Goal: Check status: Check status

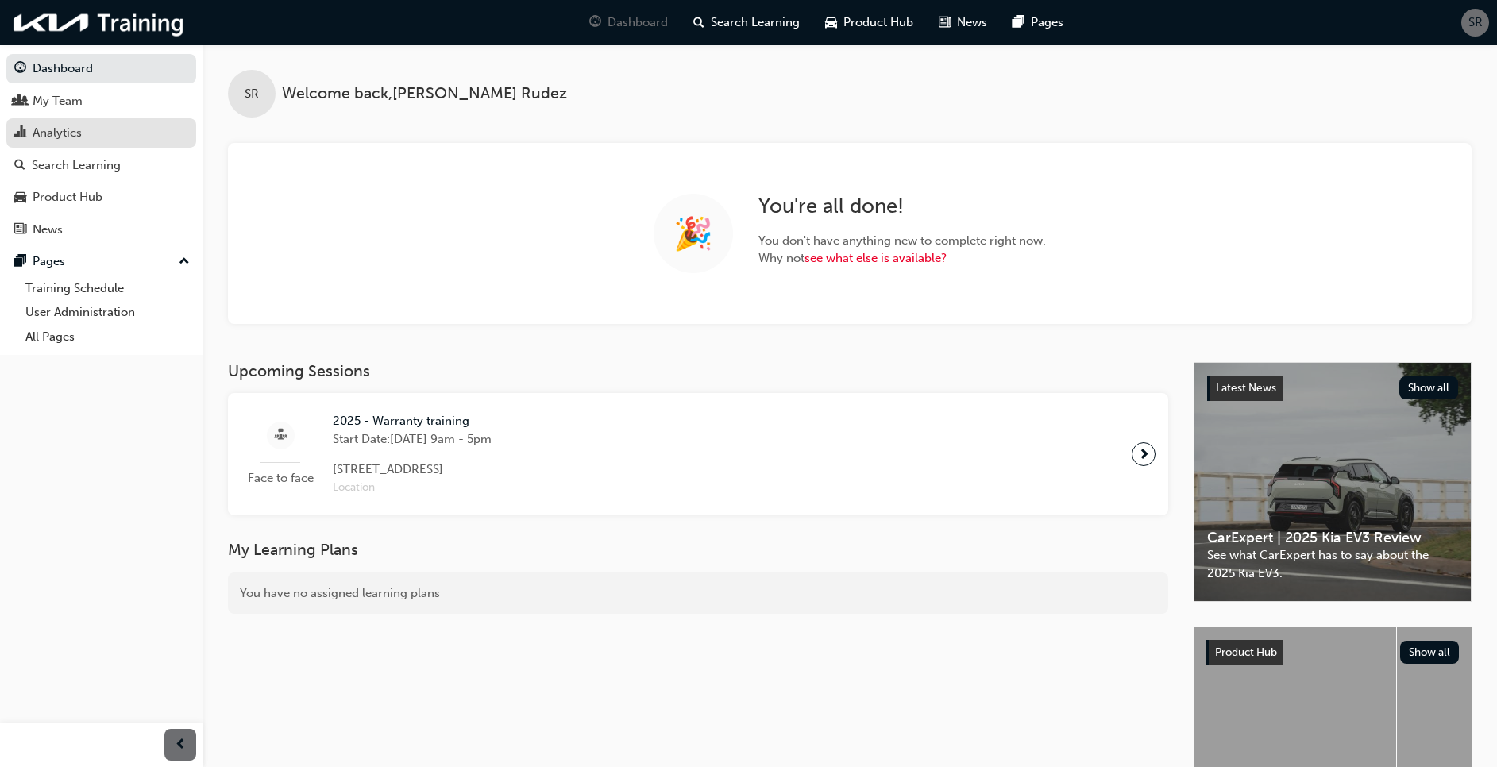
click at [87, 128] on div "Analytics" at bounding box center [101, 133] width 174 height 20
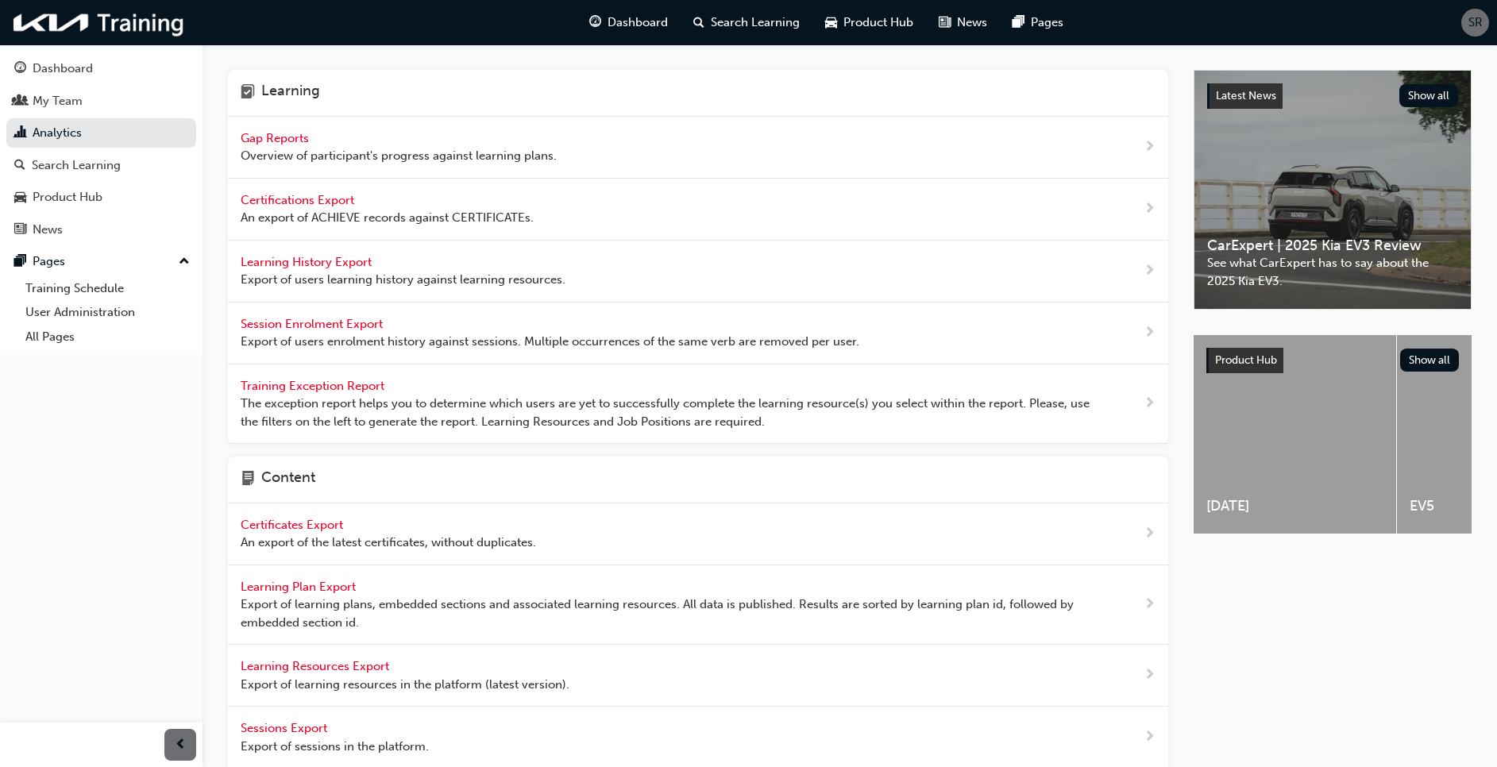
click at [303, 129] on div "Gap Reports Overview of participant's progress against learning plans." at bounding box center [399, 147] width 316 height 36
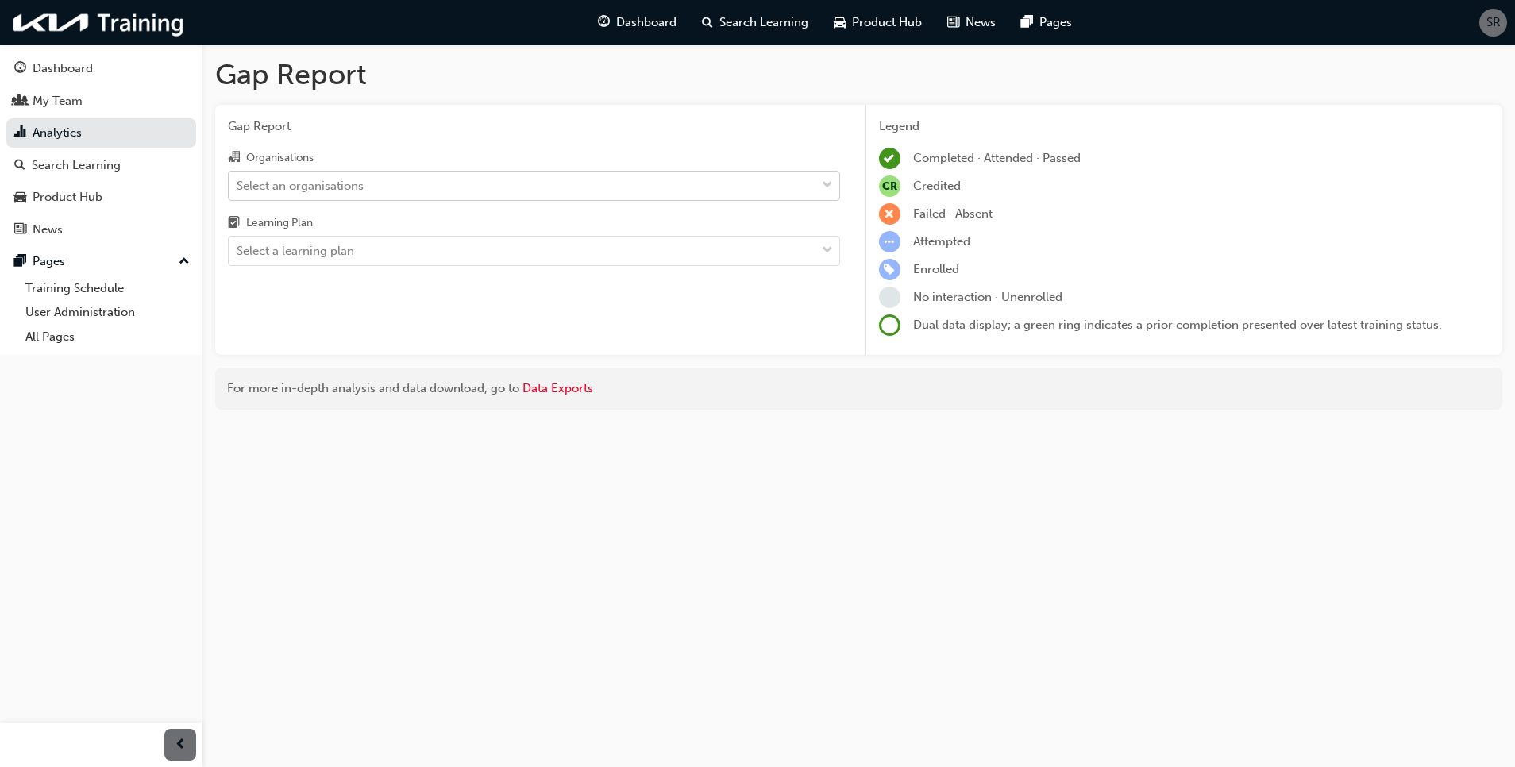
click at [396, 178] on div "Select an organisations" at bounding box center [522, 186] width 587 height 28
click at [238, 178] on input "Organisations Select an organisations" at bounding box center [238, 185] width 2 height 14
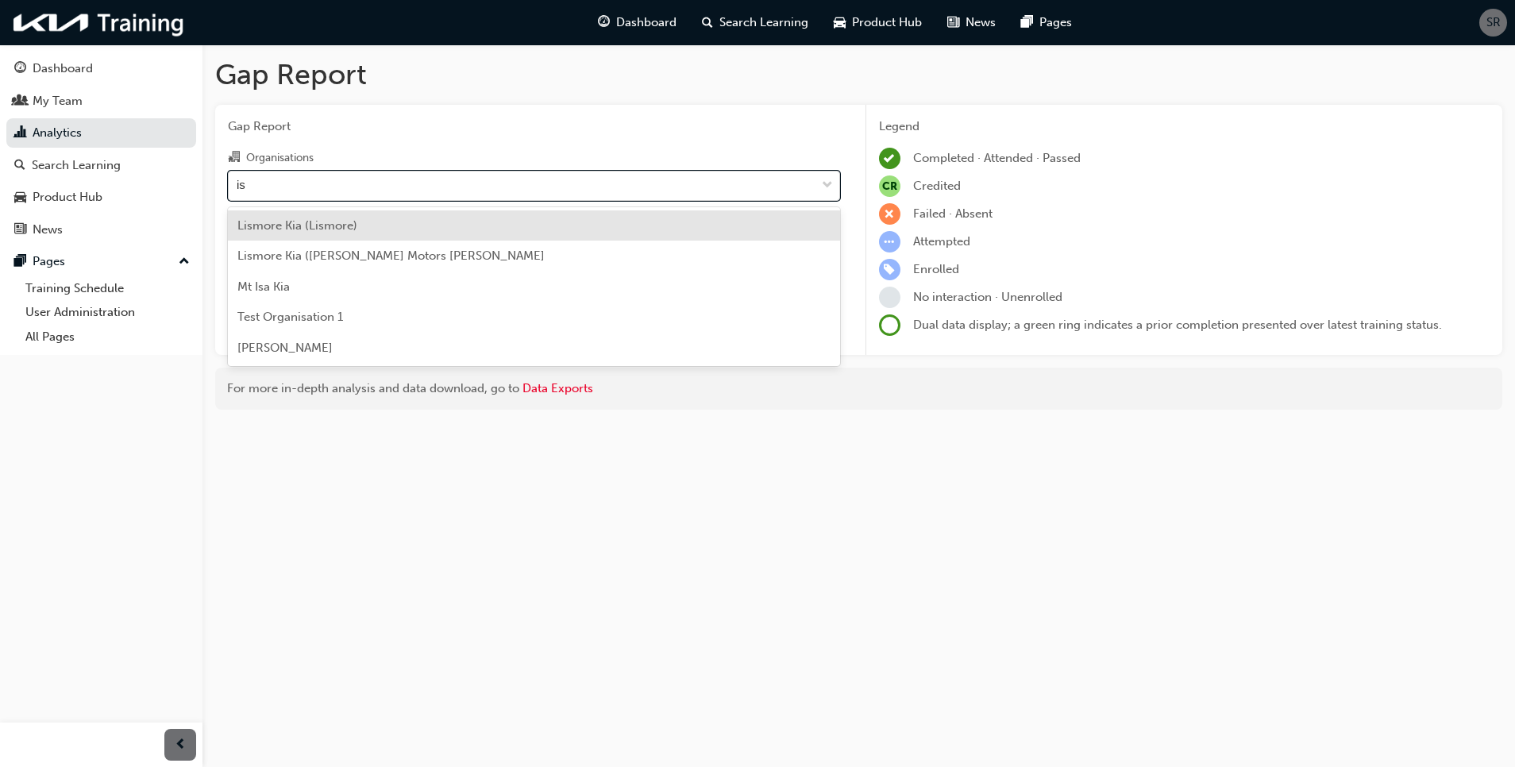
type input "isa"
click at [415, 222] on div "Mt Isa Kia" at bounding box center [534, 225] width 612 height 31
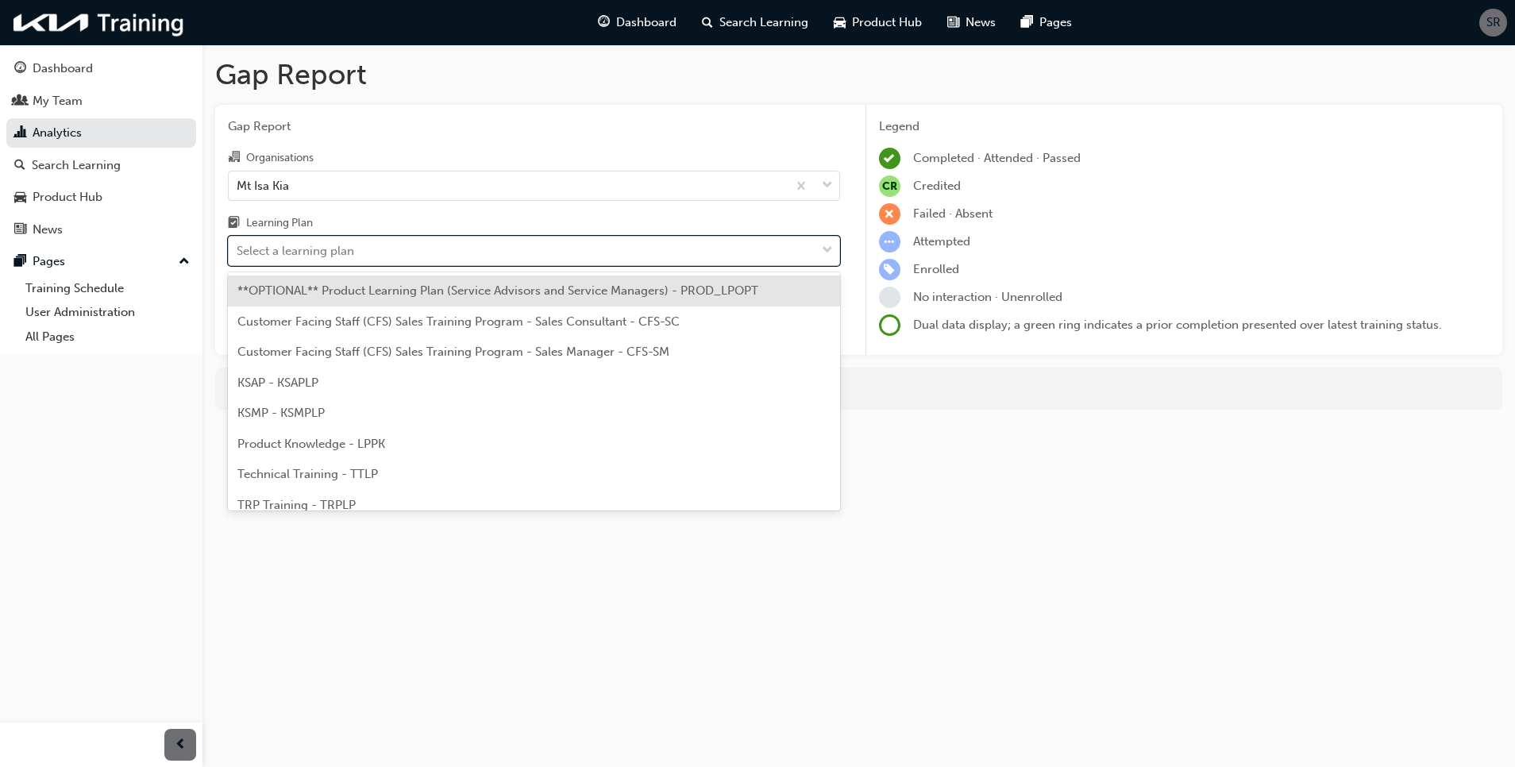
click at [372, 242] on div "Select a learning plan" at bounding box center [522, 251] width 587 height 28
click at [238, 244] on input "Learning Plan option **OPTIONAL** Product Learning Plan (Service Advisors and S…" at bounding box center [238, 251] width 2 height 14
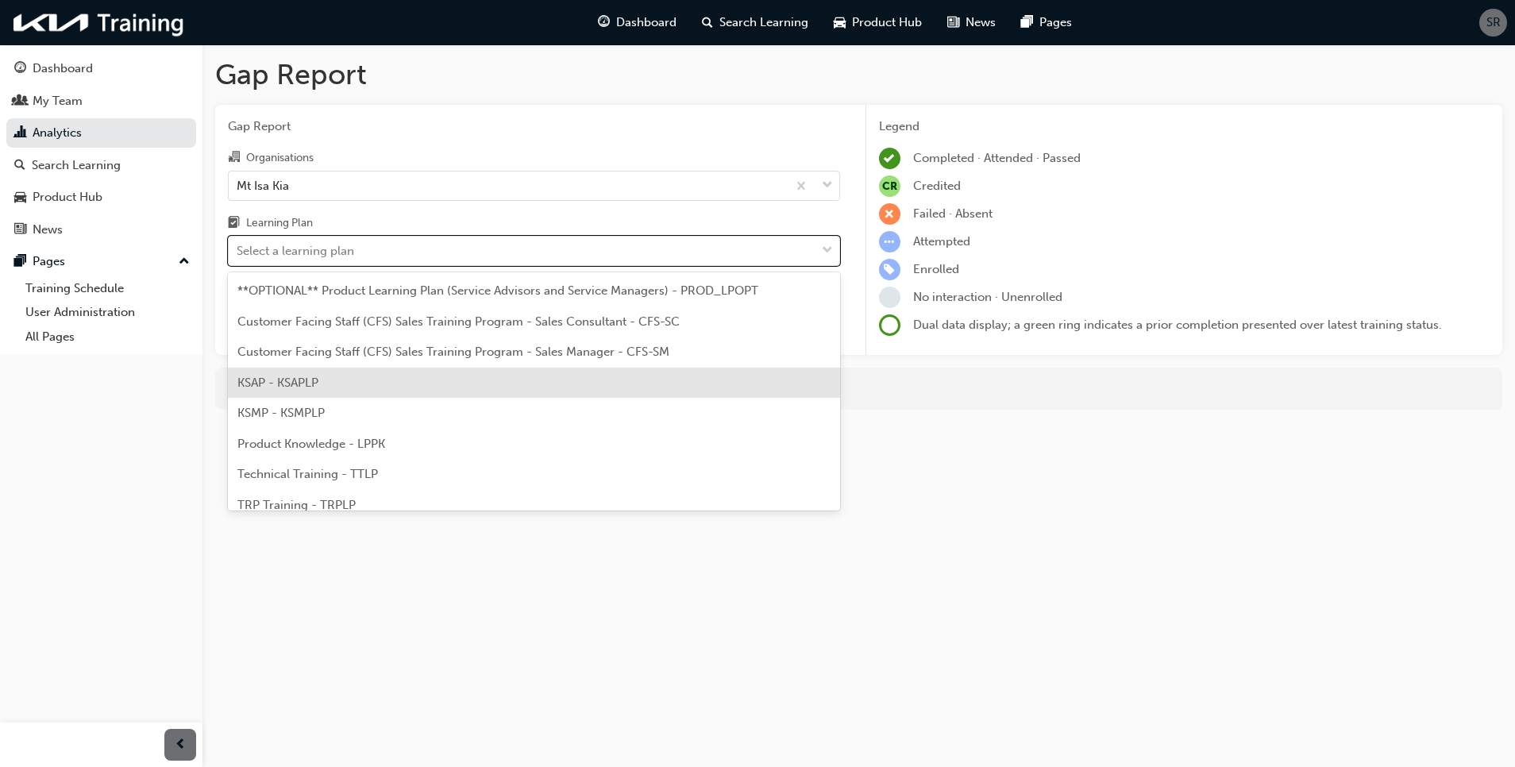
click at [350, 381] on div "KSAP - KSAPLP" at bounding box center [534, 383] width 612 height 31
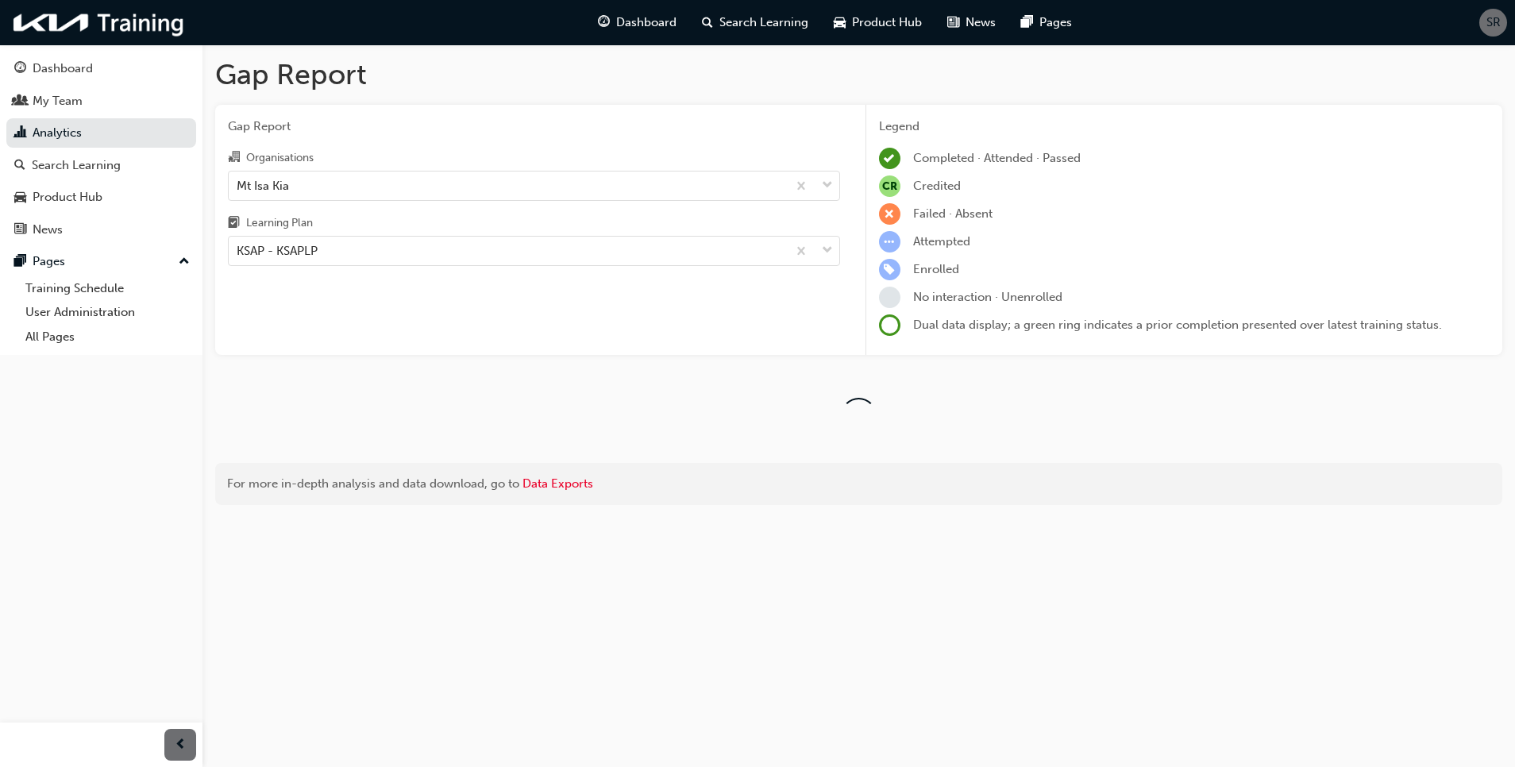
click at [411, 88] on h1 "Gap Report" at bounding box center [859, 74] width 1288 height 35
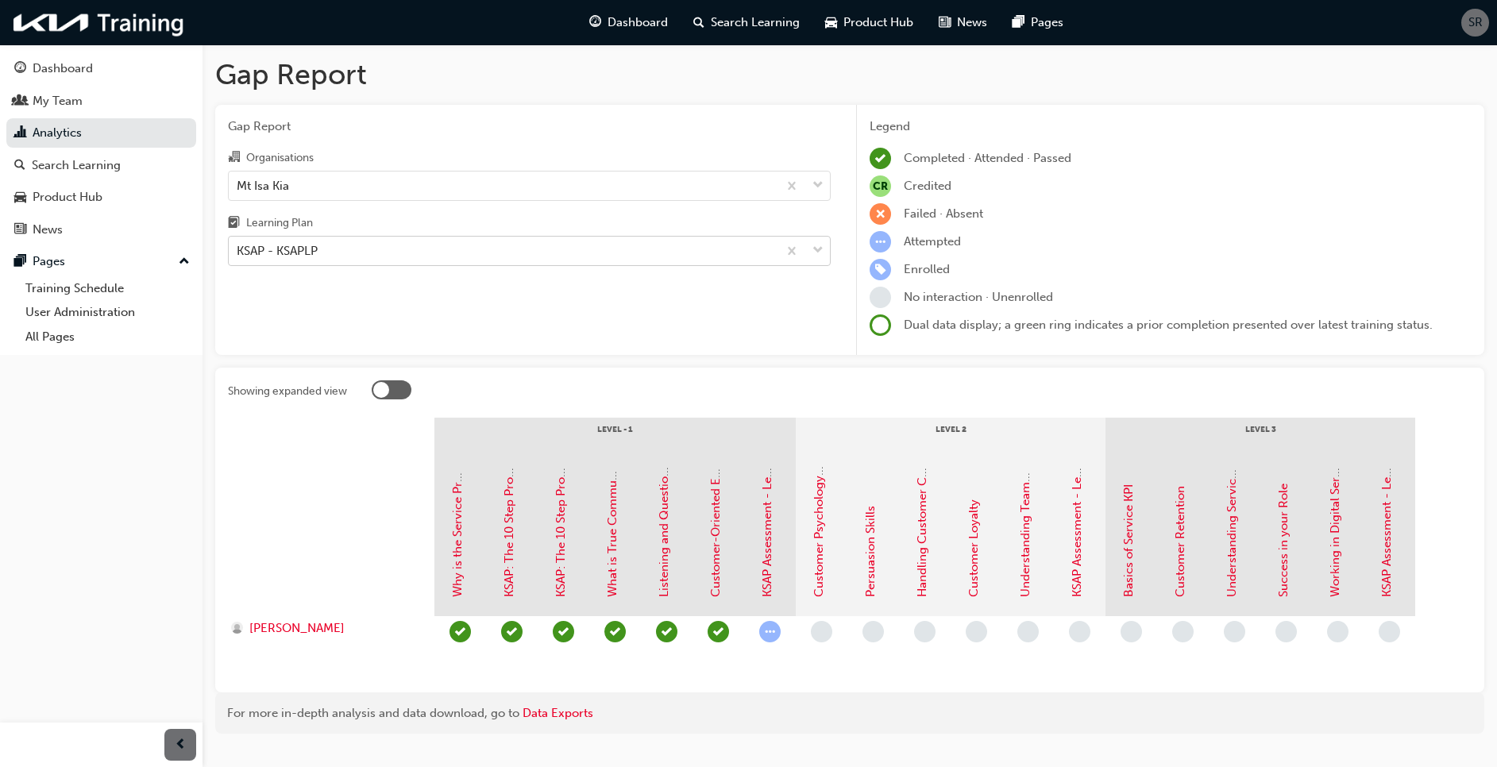
click at [342, 256] on div "KSAP - KSAPLP" at bounding box center [503, 251] width 549 height 28
click at [238, 256] on input "Learning Plan KSAP - KSAPLP" at bounding box center [238, 251] width 2 height 14
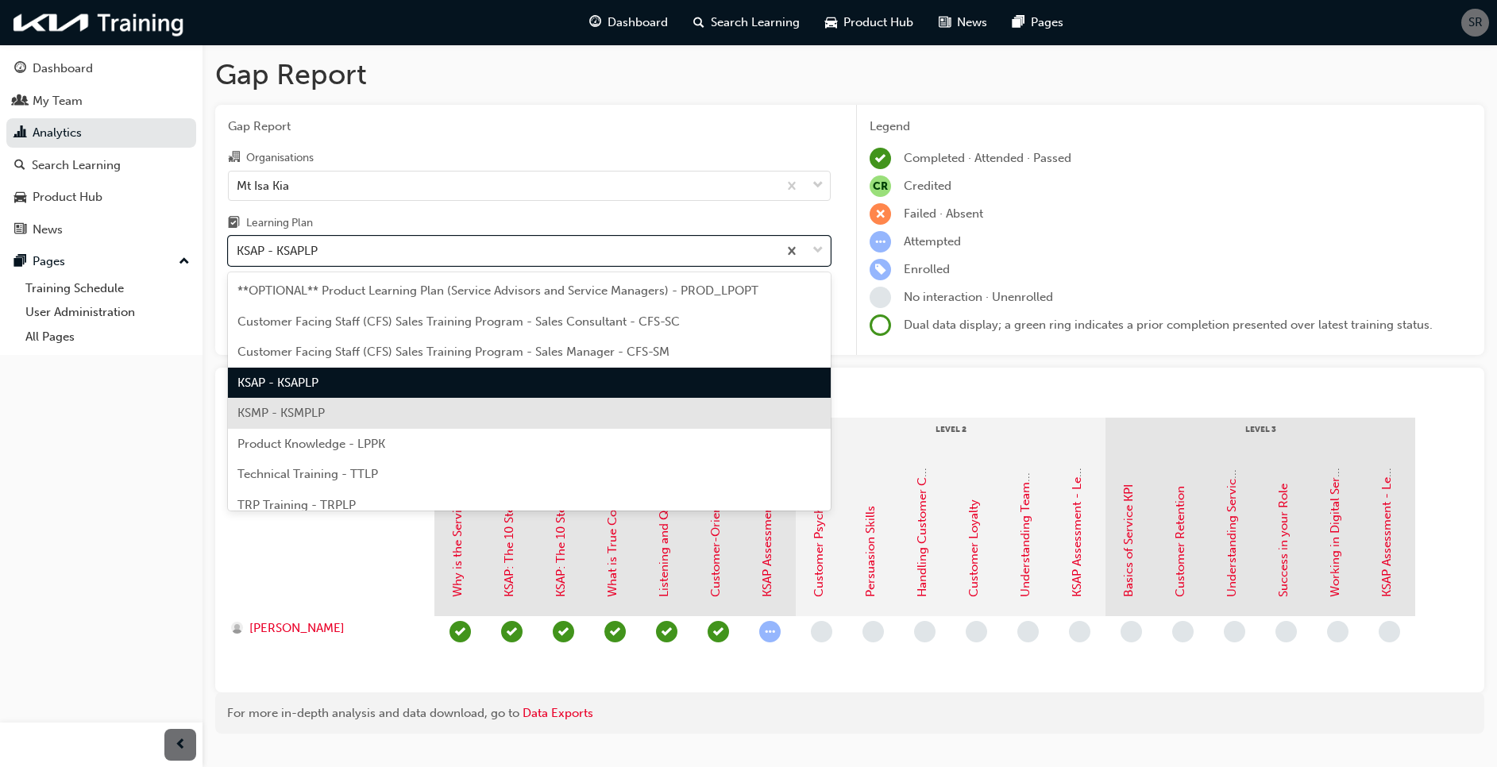
click at [267, 419] on span "KSMP - KSMPLP" at bounding box center [280, 413] width 87 height 14
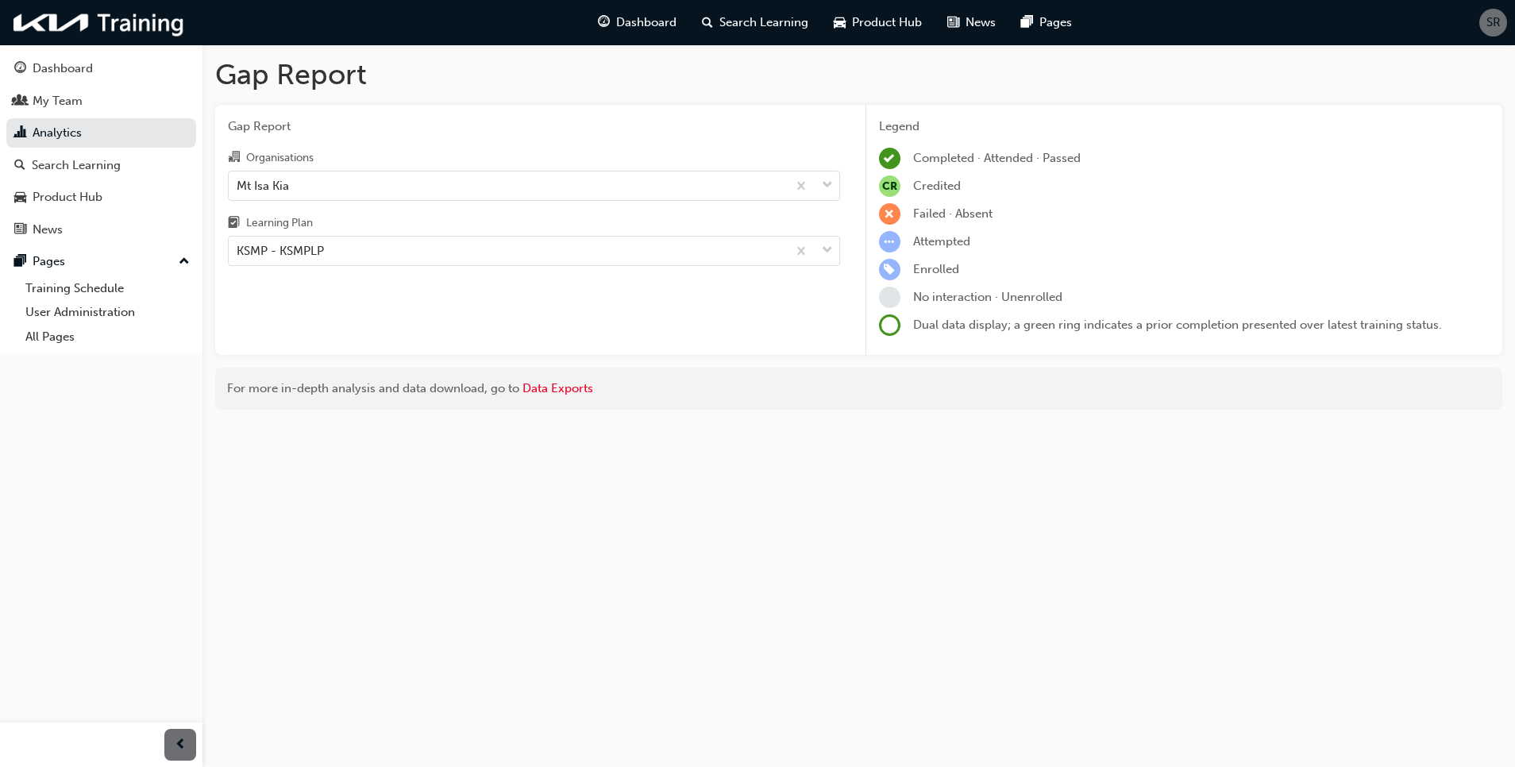
click at [224, 276] on div "Gap Report Organisations Mt Isa Kia Learning Plan KSMP - KSMPLP" at bounding box center [534, 230] width 638 height 251
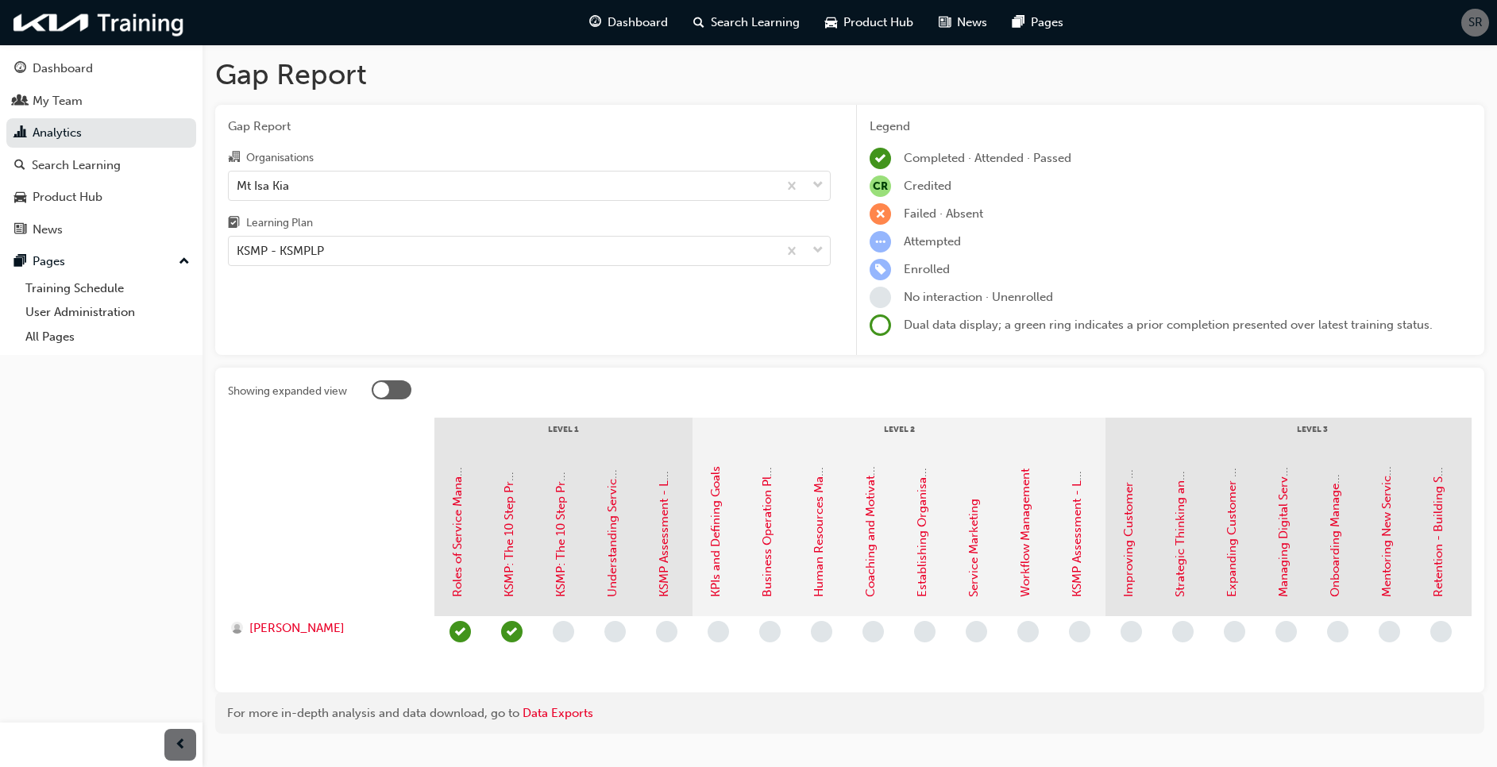
click at [677, 663] on div at bounding box center [1002, 648] width 1136 height 64
click at [606, 572] on link "Understanding Service Quality Management" at bounding box center [612, 475] width 14 height 244
click at [790, 349] on div "Gap Report Organisations Mt Isa Kia Learning Plan KSMP - KSMPLP" at bounding box center [529, 230] width 628 height 251
click at [272, 248] on div "KSMP - KSMPLP" at bounding box center [280, 251] width 87 height 18
click at [238, 248] on input "Learning Plan KSMP - KSMPLP" at bounding box center [238, 251] width 2 height 14
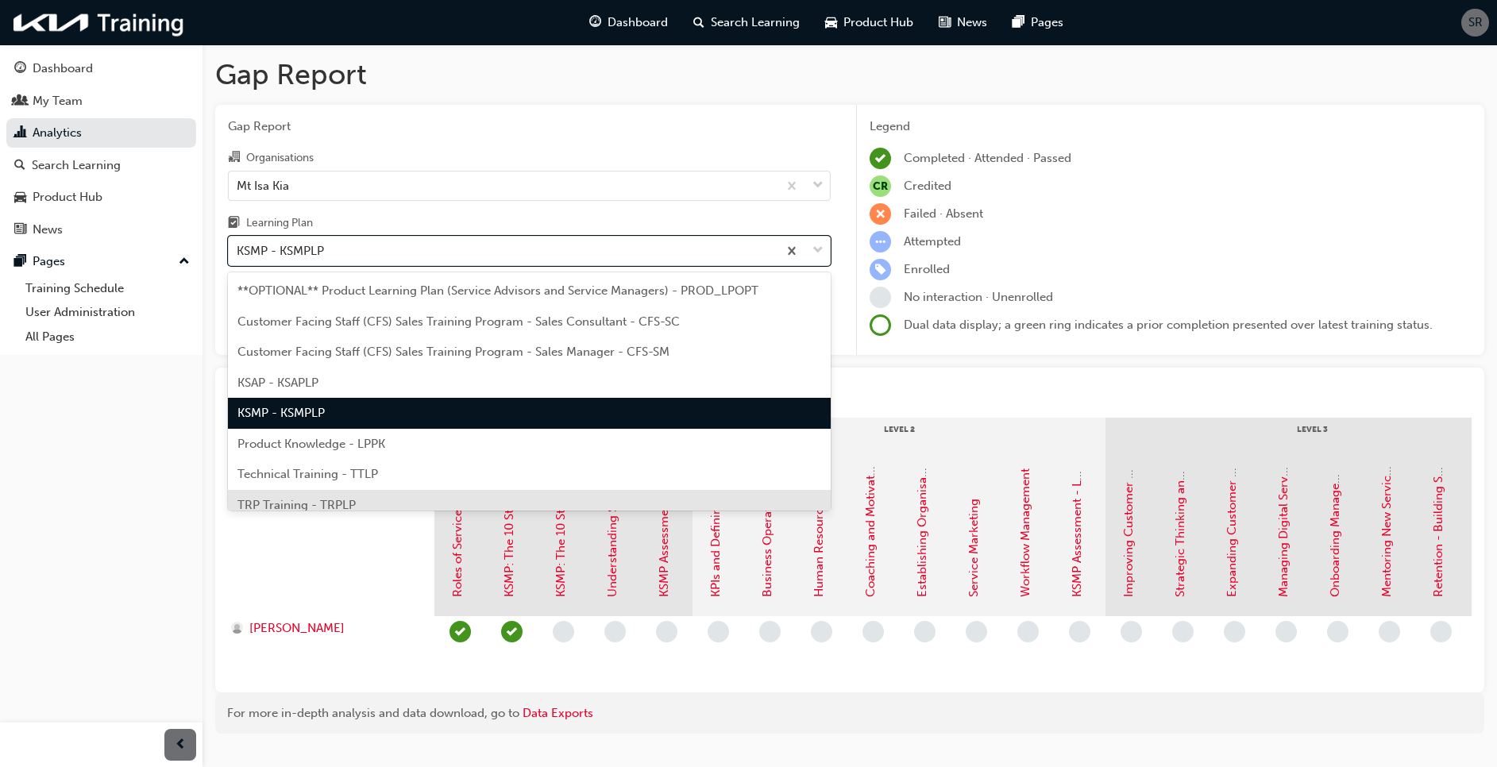
click at [347, 499] on span "TRP Training - TRPLP" at bounding box center [296, 505] width 118 height 14
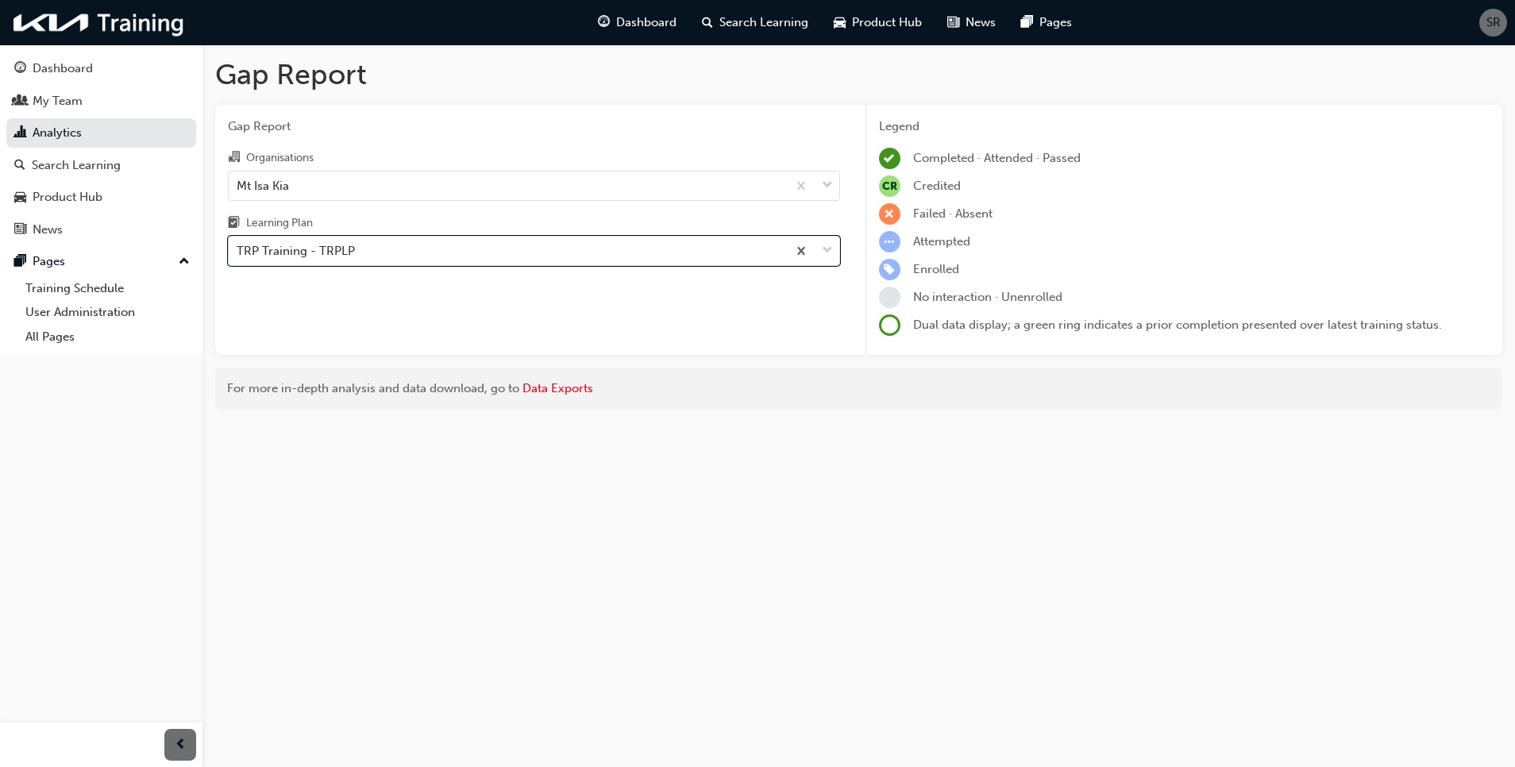
click at [356, 342] on div "Gap Report Organisations Mt Isa Kia Learning Plan option TRP Training - TRPLP, …" at bounding box center [534, 230] width 638 height 251
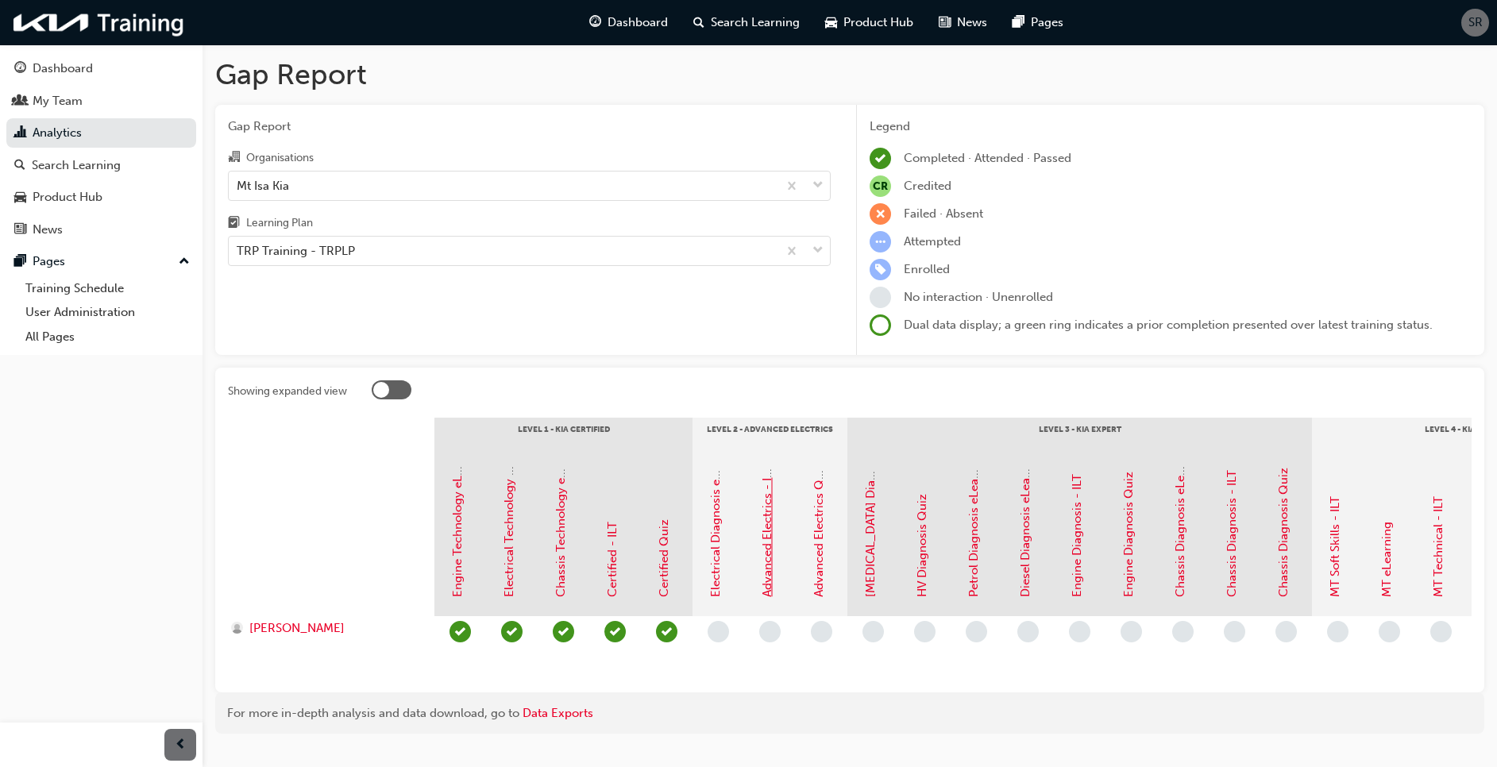
click at [767, 581] on link "Advanced Electrics - ILT" at bounding box center [767, 531] width 14 height 132
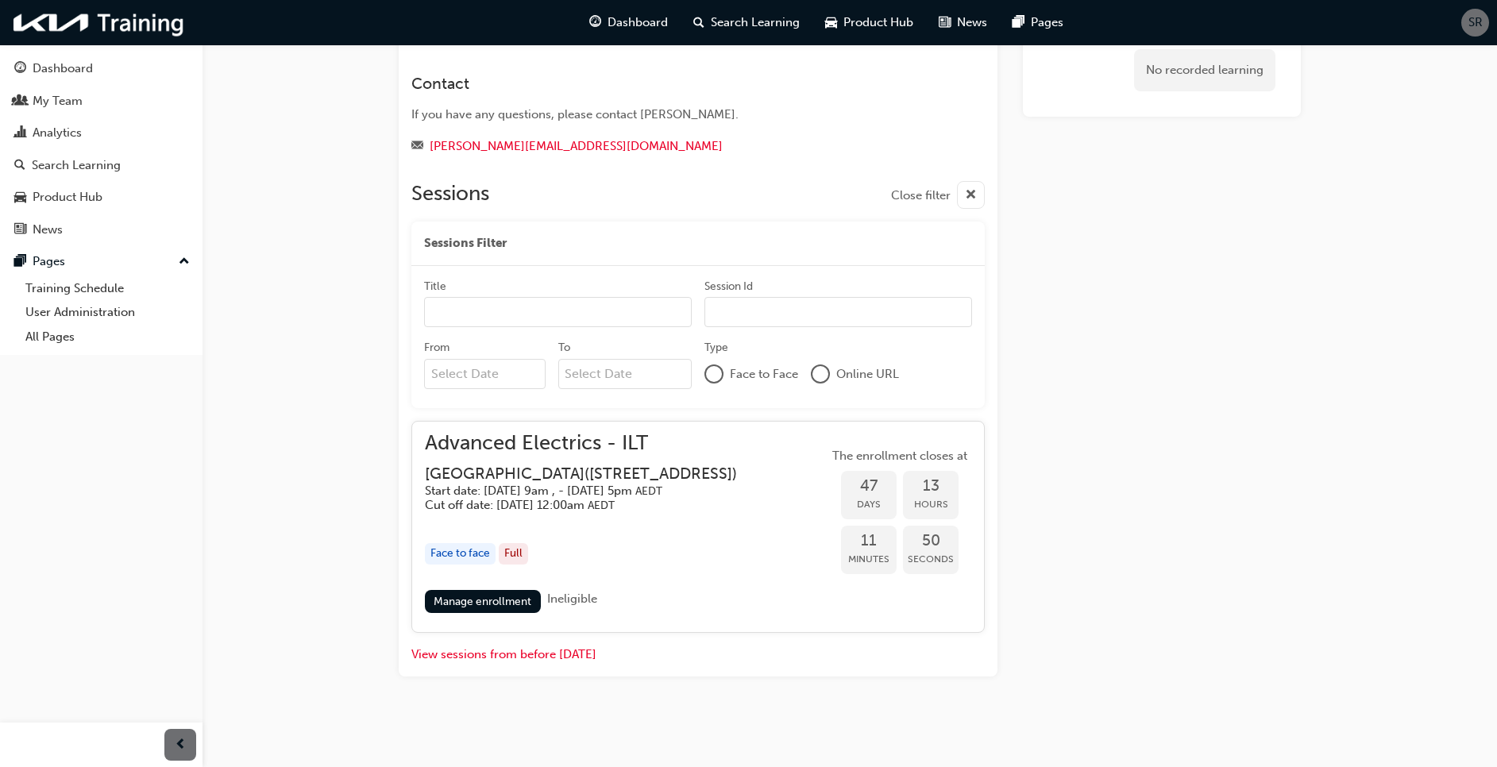
scroll to position [470, 0]
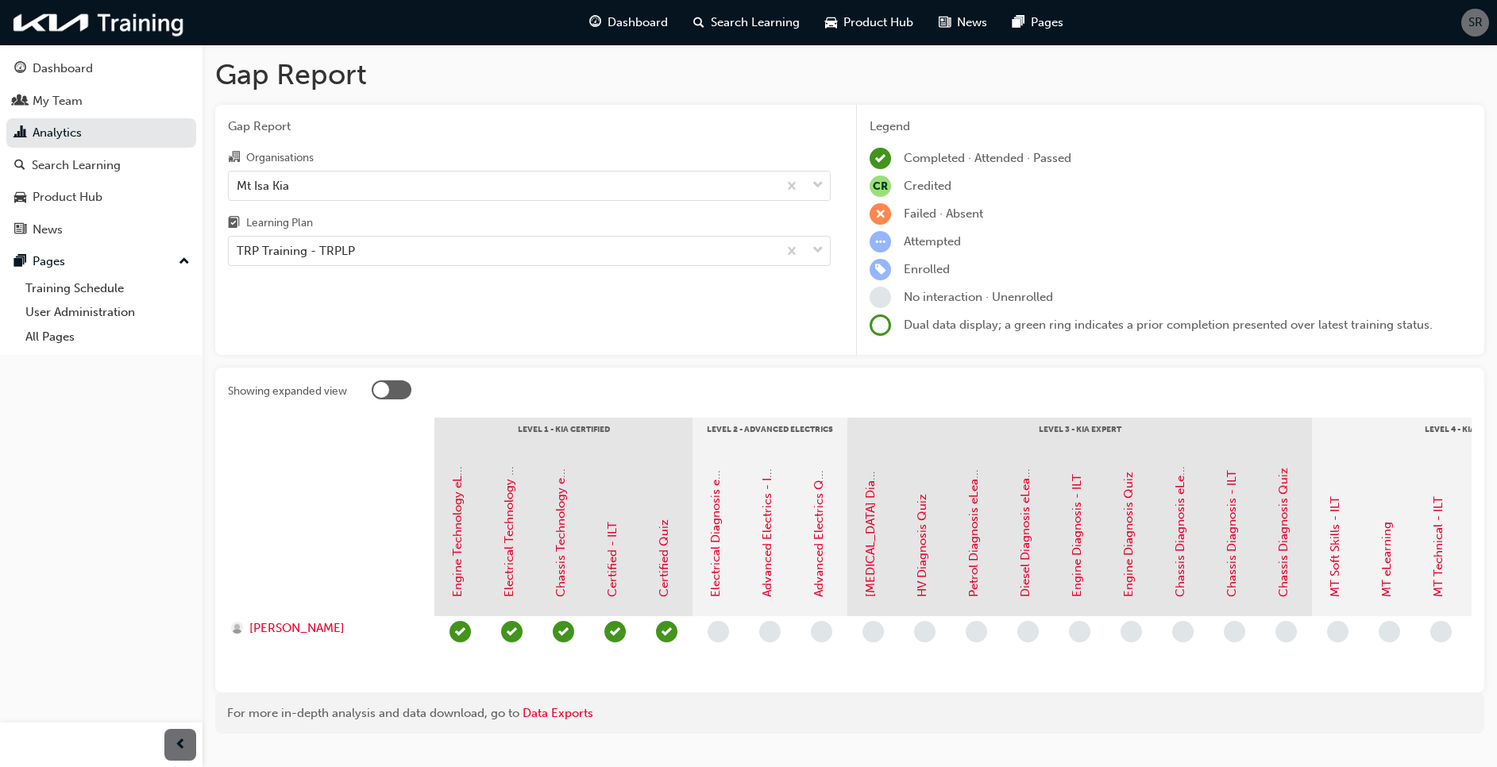
click at [789, 394] on div at bounding box center [922, 392] width 1100 height 25
click at [755, 374] on div "Showing expanded view Level 1 - Kia Certified Level 2 - Advanced Electrics Leve…" at bounding box center [849, 530] width 1269 height 325
click at [748, 333] on div "Gap Report Organisations Mt Isa Kia Learning Plan TRP Training - TRPLP" at bounding box center [529, 230] width 628 height 251
drag, startPoint x: 863, startPoint y: 71, endPoint x: 929, endPoint y: 109, distance: 75.5
click at [863, 70] on h1 "Gap Report" at bounding box center [849, 74] width 1269 height 35
